Goal: Task Accomplishment & Management: Check status

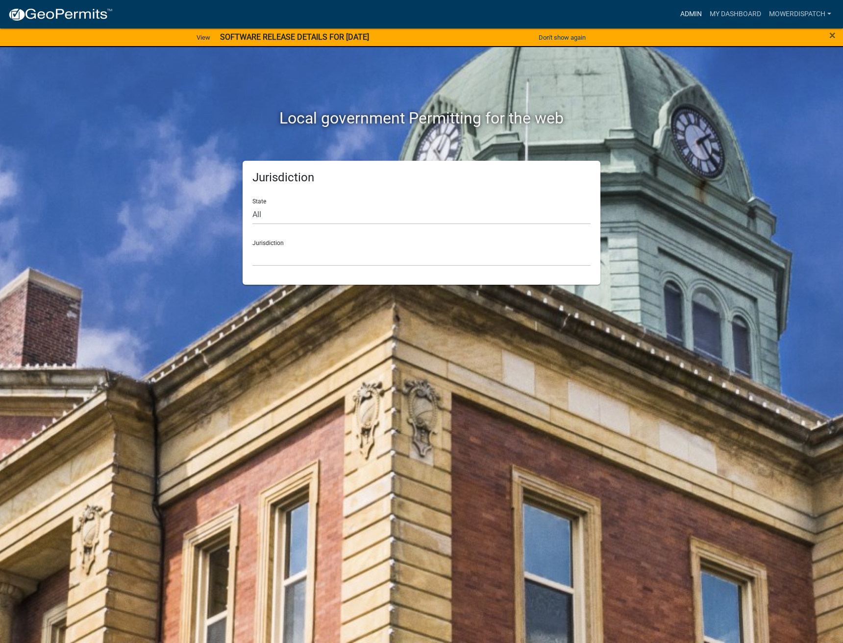
click at [692, 10] on link "Admin" at bounding box center [690, 14] width 29 height 19
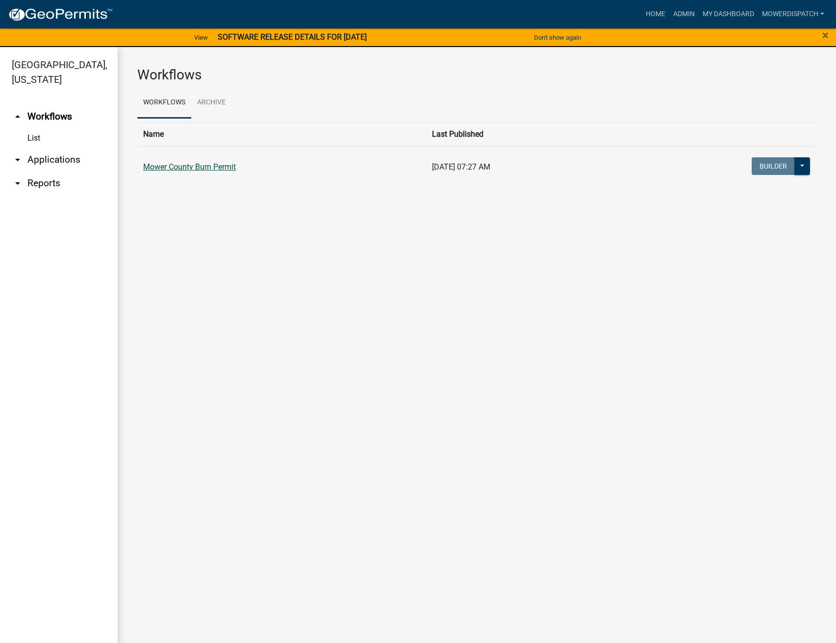
click at [188, 168] on link "Mower County Burn Permit" at bounding box center [189, 166] width 93 height 9
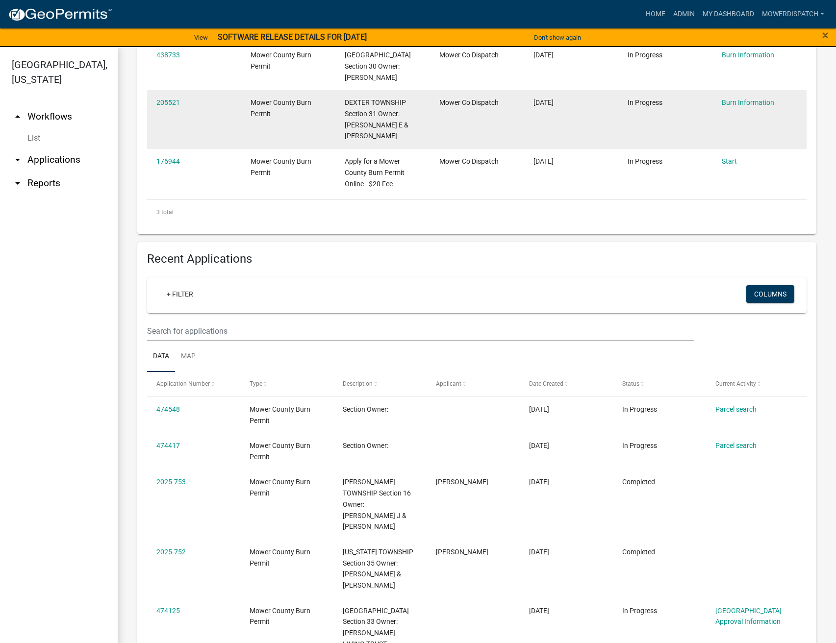
scroll to position [294, 0]
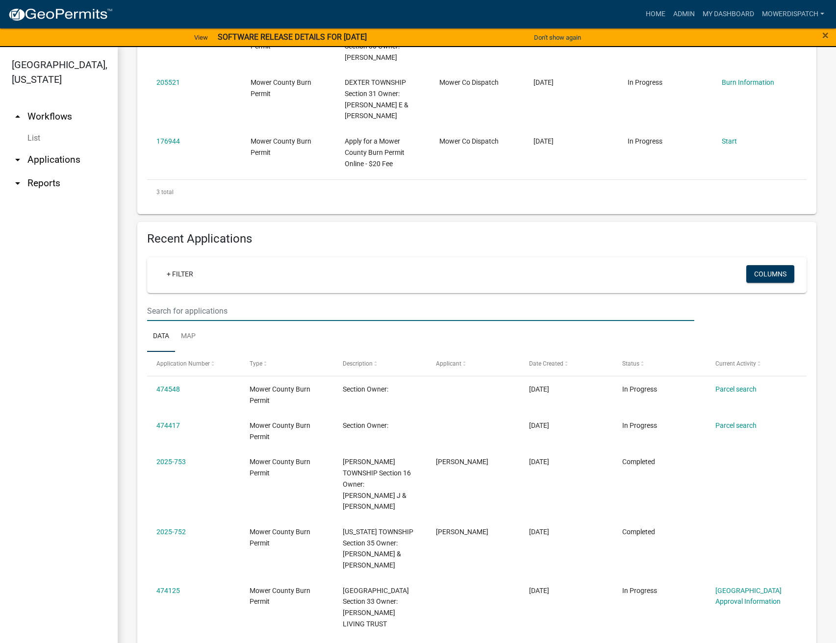
click at [205, 315] on input "text" at bounding box center [420, 311] width 547 height 20
type input "[PERSON_NAME]"
